Goal: Task Accomplishment & Management: Manage account settings

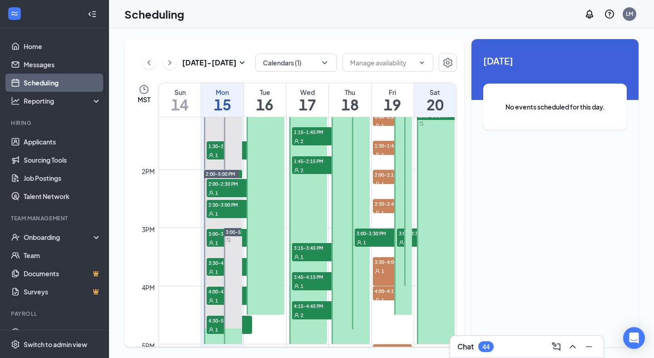
scroll to position [770, 0]
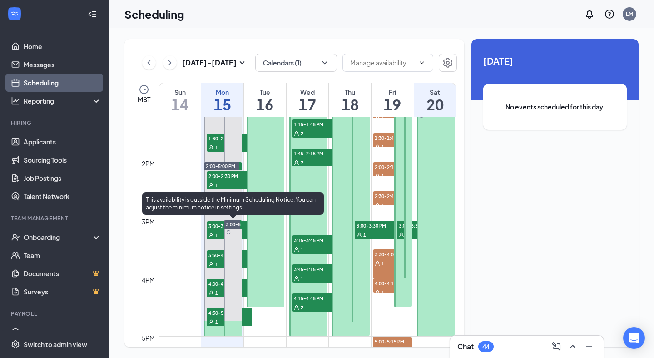
click at [237, 255] on div at bounding box center [233, 278] width 18 height 116
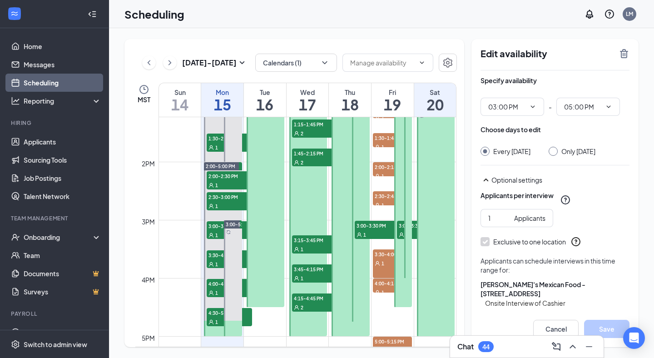
click at [435, 197] on div at bounding box center [436, 220] width 38 height 232
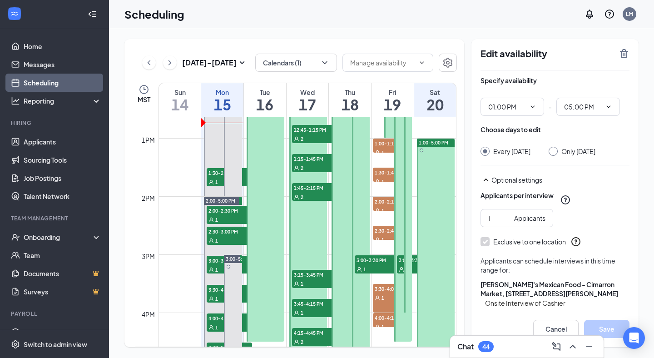
scroll to position [703, 0]
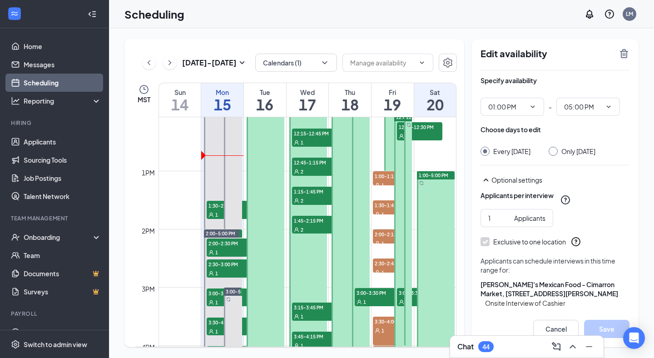
click at [439, 227] on div at bounding box center [436, 287] width 38 height 232
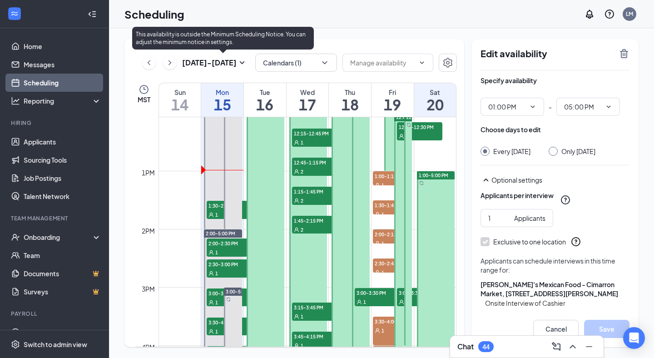
click at [216, 210] on div "1" at bounding box center [229, 214] width 45 height 9
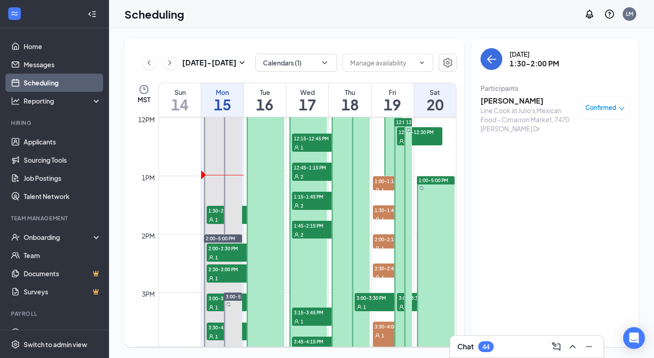
scroll to position [737, 0]
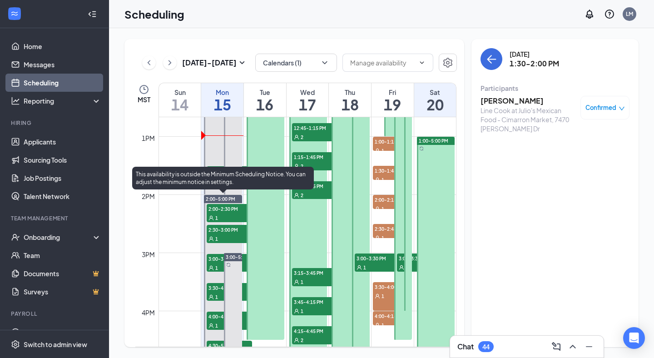
click at [225, 215] on div "1" at bounding box center [229, 217] width 45 height 9
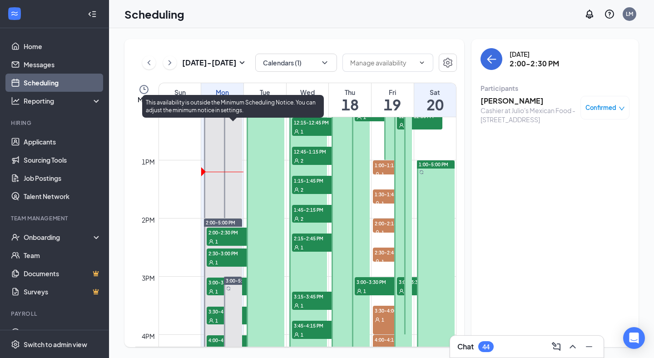
scroll to position [807, 0]
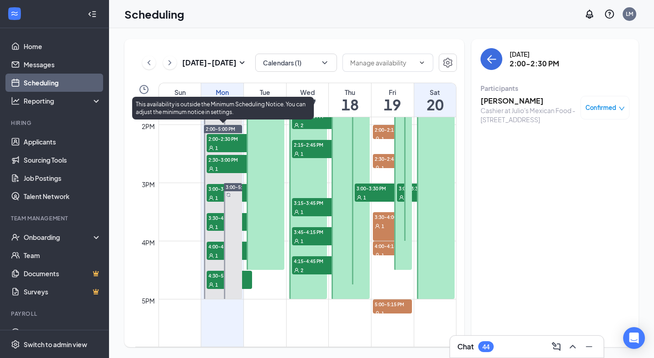
click at [227, 147] on div "1" at bounding box center [229, 147] width 45 height 9
click at [227, 163] on span "2:30-3:00 PM" at bounding box center [229, 159] width 45 height 9
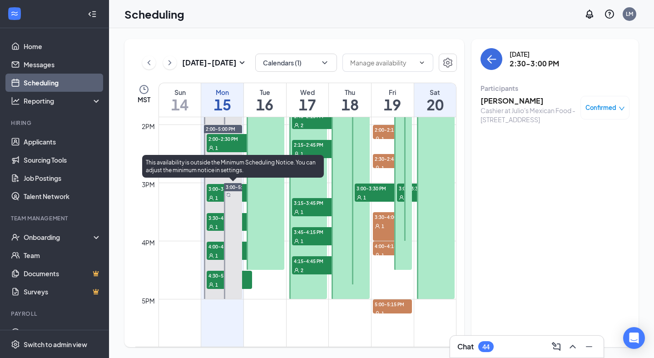
scroll to position [821, 0]
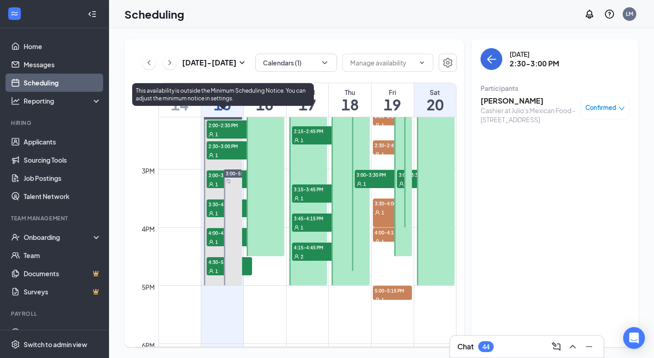
click at [213, 182] on icon "User" at bounding box center [211, 184] width 5 height 5
click at [215, 210] on div "1" at bounding box center [229, 213] width 45 height 9
click at [215, 236] on span "4:00-4:30 PM" at bounding box center [229, 232] width 45 height 9
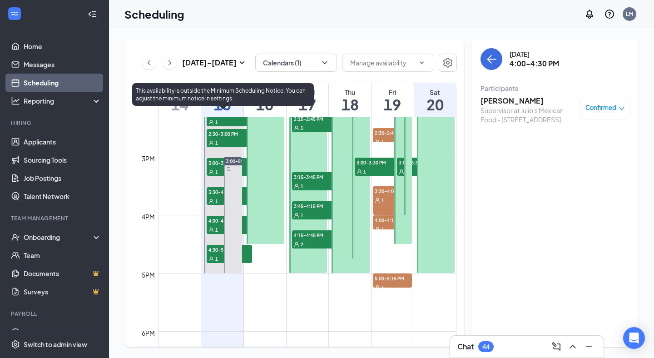
scroll to position [834, 0]
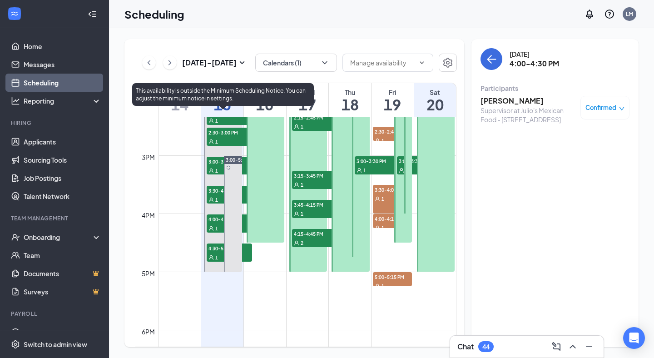
click at [213, 251] on span "4:30-5:00 PM" at bounding box center [229, 248] width 45 height 9
click at [219, 224] on div "1" at bounding box center [229, 228] width 45 height 9
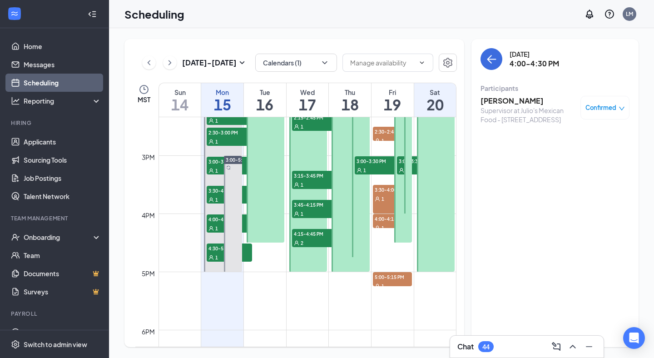
click at [518, 104] on h3 "[PERSON_NAME]" at bounding box center [528, 101] width 95 height 10
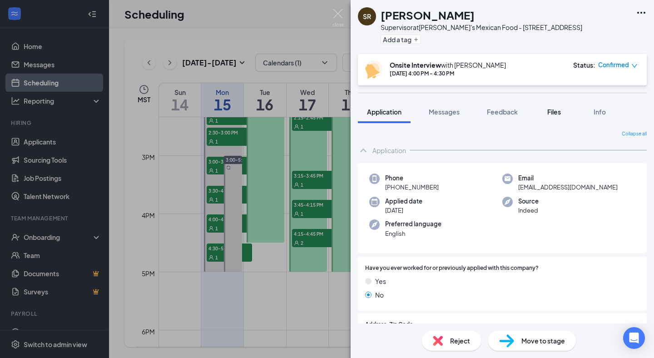
click at [554, 117] on button "Files" at bounding box center [554, 111] width 36 height 23
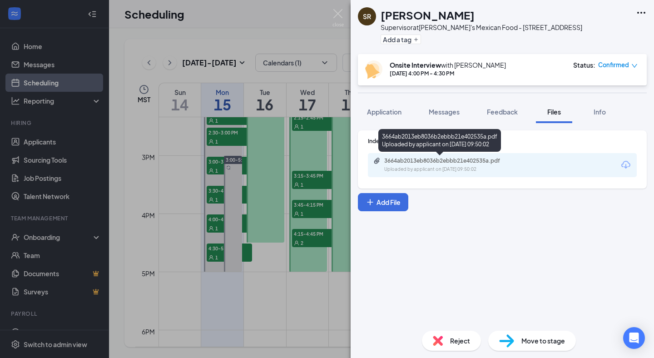
click at [444, 165] on div "3664ab2013eb8036b2ebbb21e402535a.pdf Uploaded by applicant on [DATE] 09:50:02" at bounding box center [447, 165] width 147 height 16
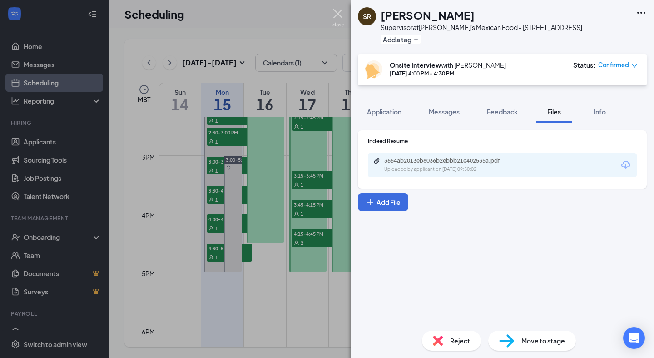
click at [339, 9] on img at bounding box center [338, 18] width 11 height 18
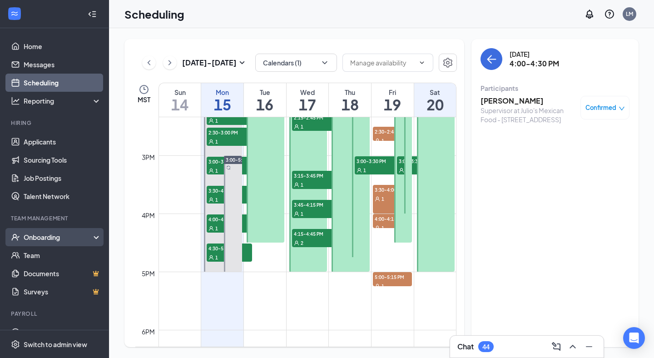
click at [74, 235] on div "Onboarding" at bounding box center [59, 237] width 70 height 9
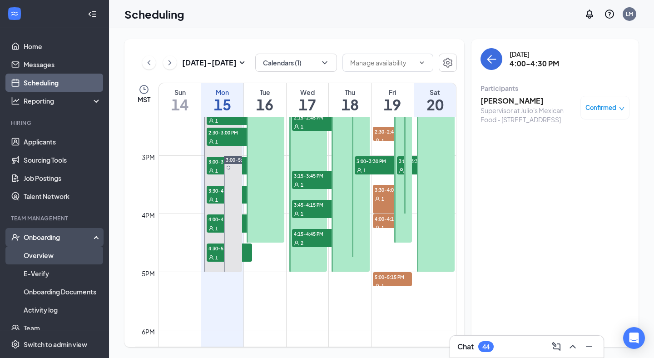
click at [71, 255] on link "Overview" at bounding box center [63, 255] width 78 height 18
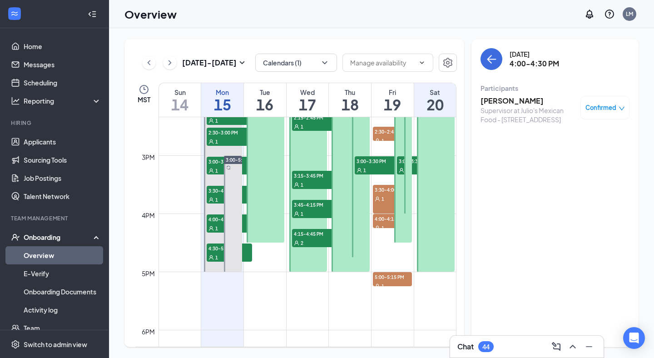
click at [77, 252] on link "Overview" at bounding box center [63, 255] width 78 height 18
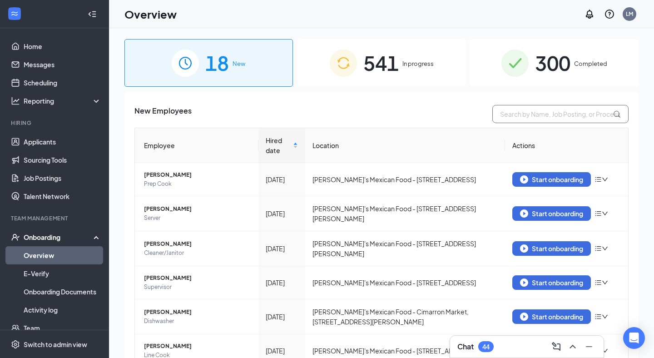
click at [564, 110] on input "text" at bounding box center [561, 114] width 136 height 18
type input "eduardo"
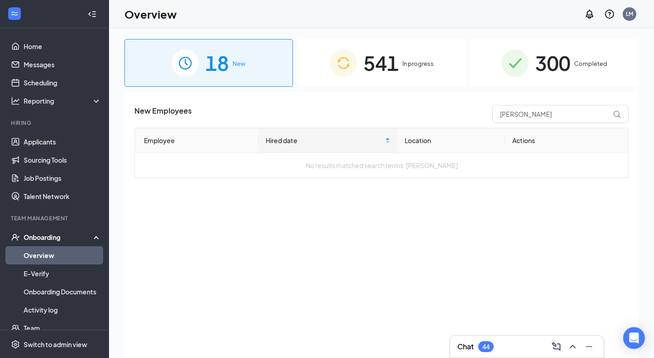
click at [412, 61] on span "In progress" at bounding box center [418, 63] width 31 height 9
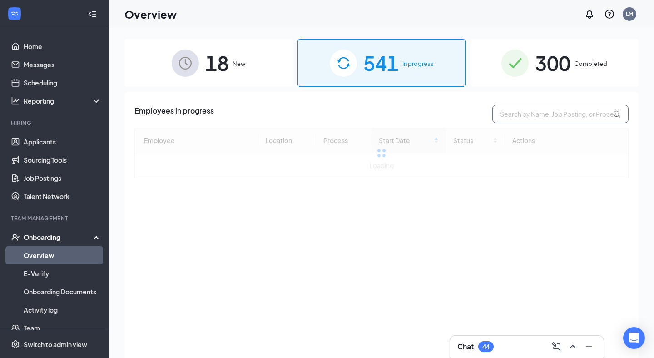
click at [579, 118] on input "text" at bounding box center [561, 114] width 136 height 18
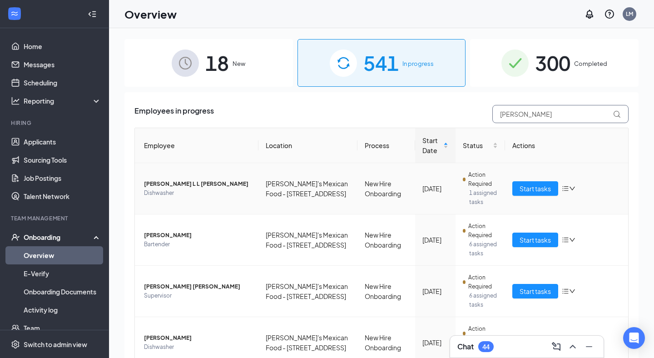
scroll to position [42, 0]
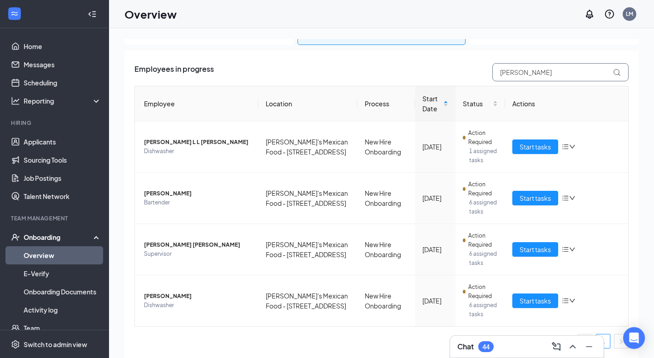
click at [581, 73] on input "torres" at bounding box center [561, 72] width 136 height 18
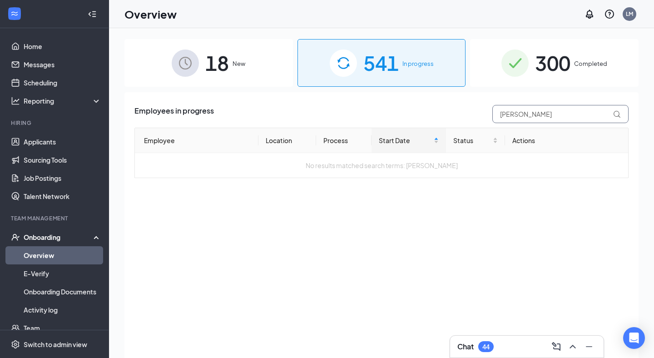
drag, startPoint x: 554, startPoint y: 117, endPoint x: 337, endPoint y: 81, distance: 220.7
click at [344, 81] on div "18 New 541 In progress 300 Completed Employees in progress torres eduardo Emplo…" at bounding box center [382, 213] width 514 height 349
type input "guillermo"
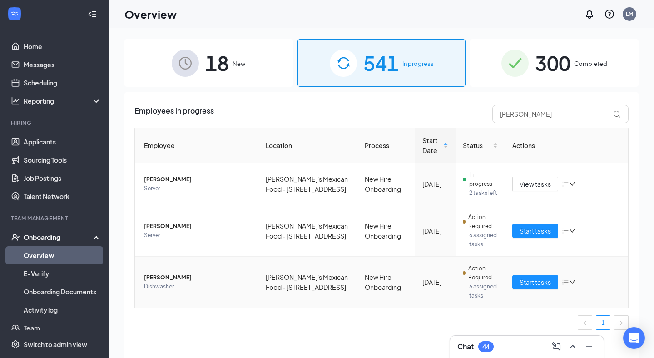
click at [158, 273] on span "GUILLERMO JARAMILLO" at bounding box center [197, 277] width 107 height 9
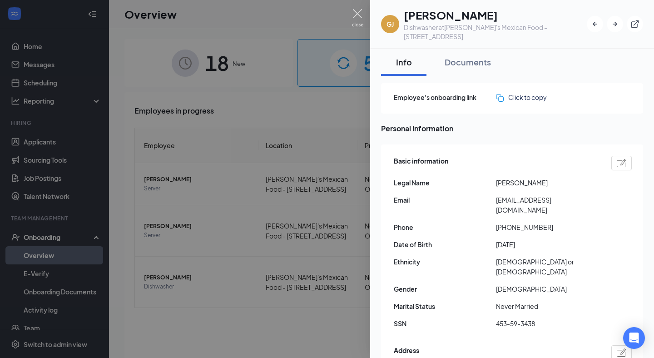
click at [356, 17] on img at bounding box center [357, 18] width 11 height 18
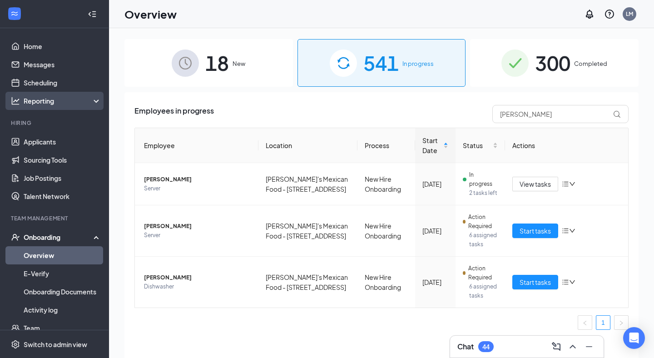
click at [37, 93] on div "Reporting" at bounding box center [54, 101] width 109 height 18
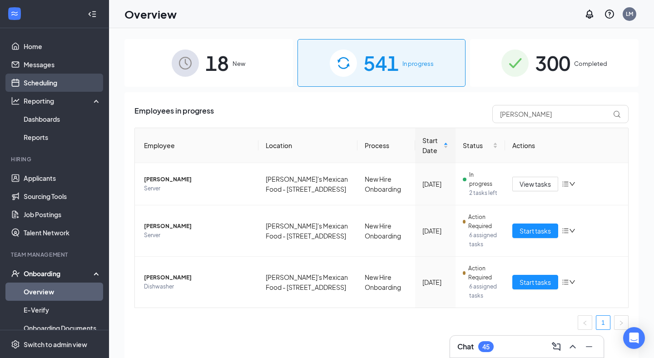
click at [42, 79] on link "Scheduling" at bounding box center [63, 83] width 78 height 18
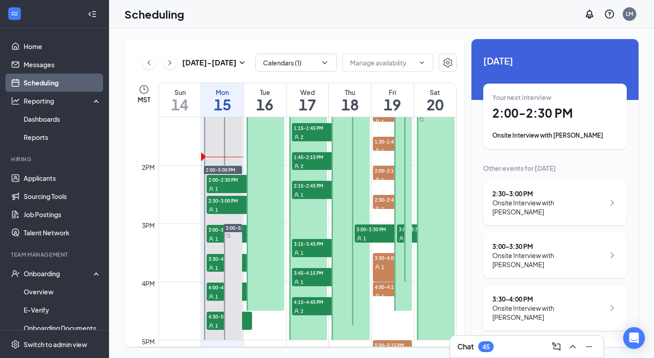
scroll to position [825, 0]
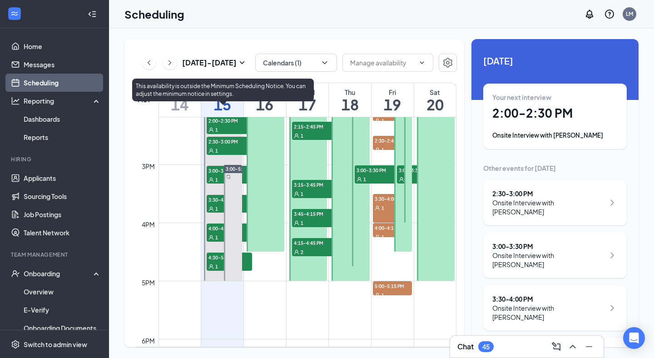
click at [228, 125] on div "1" at bounding box center [229, 129] width 45 height 9
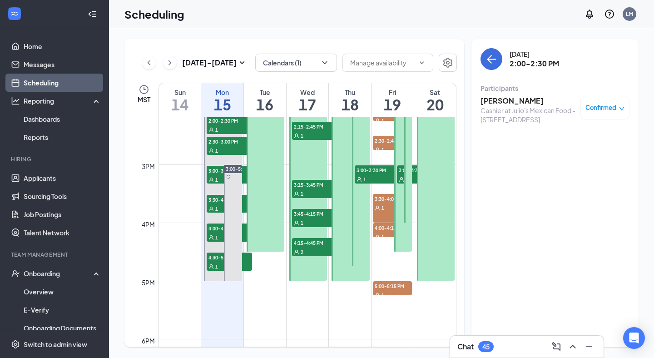
click at [499, 100] on h3 "[PERSON_NAME]" at bounding box center [528, 101] width 95 height 10
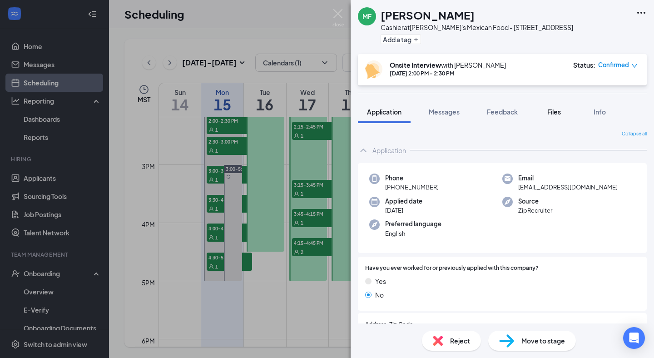
click at [557, 110] on span "Files" at bounding box center [555, 112] width 14 height 8
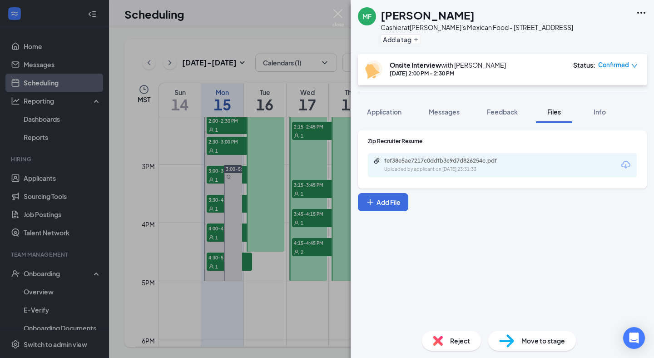
click at [459, 162] on div "fef38e5ae7217c0ddfb3c9d7d826254c.pdf" at bounding box center [447, 160] width 127 height 7
click at [381, 117] on button "Application" at bounding box center [384, 111] width 53 height 23
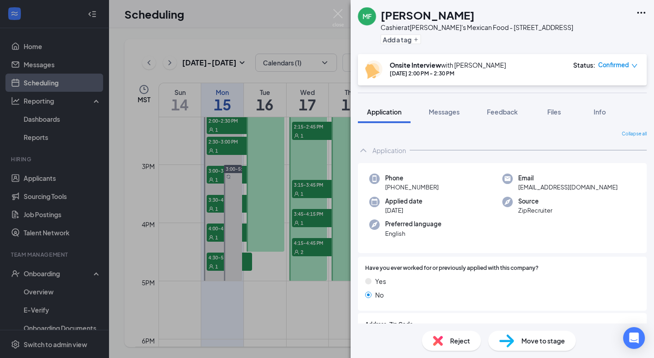
click at [335, 7] on div "MF Mia Flores Cashier at Julio's Mexican Food - 8050 Gtwy Blvd E Add a tag Onsi…" at bounding box center [327, 179] width 654 height 358
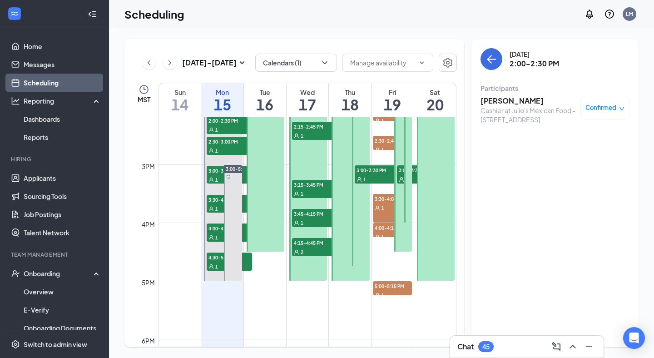
click at [336, 12] on div "Scheduling LM" at bounding box center [381, 14] width 545 height 28
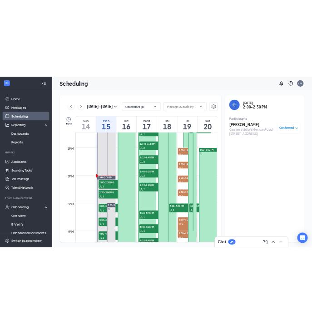
scroll to position [707, 0]
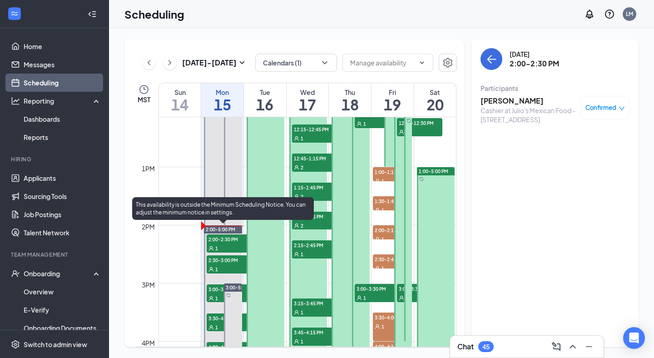
click at [226, 243] on span "2:00-2:30 PM" at bounding box center [229, 238] width 45 height 9
click at [230, 263] on span "2:30-3:00 PM" at bounding box center [229, 259] width 45 height 9
click at [210, 290] on span "3:00-3:30 PM" at bounding box center [229, 288] width 45 height 9
